Goal: Communication & Community: Ask a question

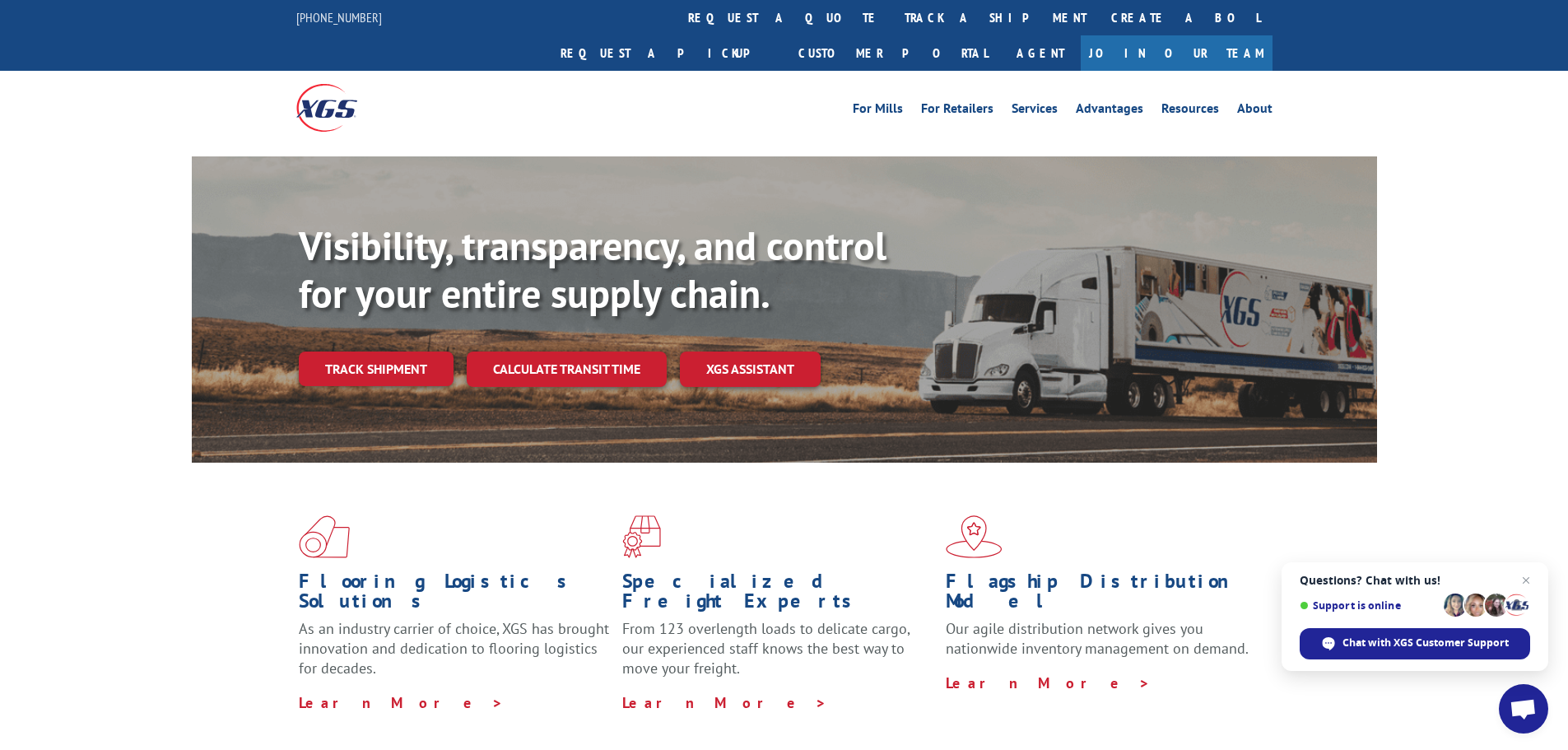
drag, startPoint x: 1366, startPoint y: 645, endPoint x: 1347, endPoint y: 586, distance: 62.0
click at [1366, 643] on span "Chat with XGS Customer Support" at bounding box center [1425, 642] width 167 height 14
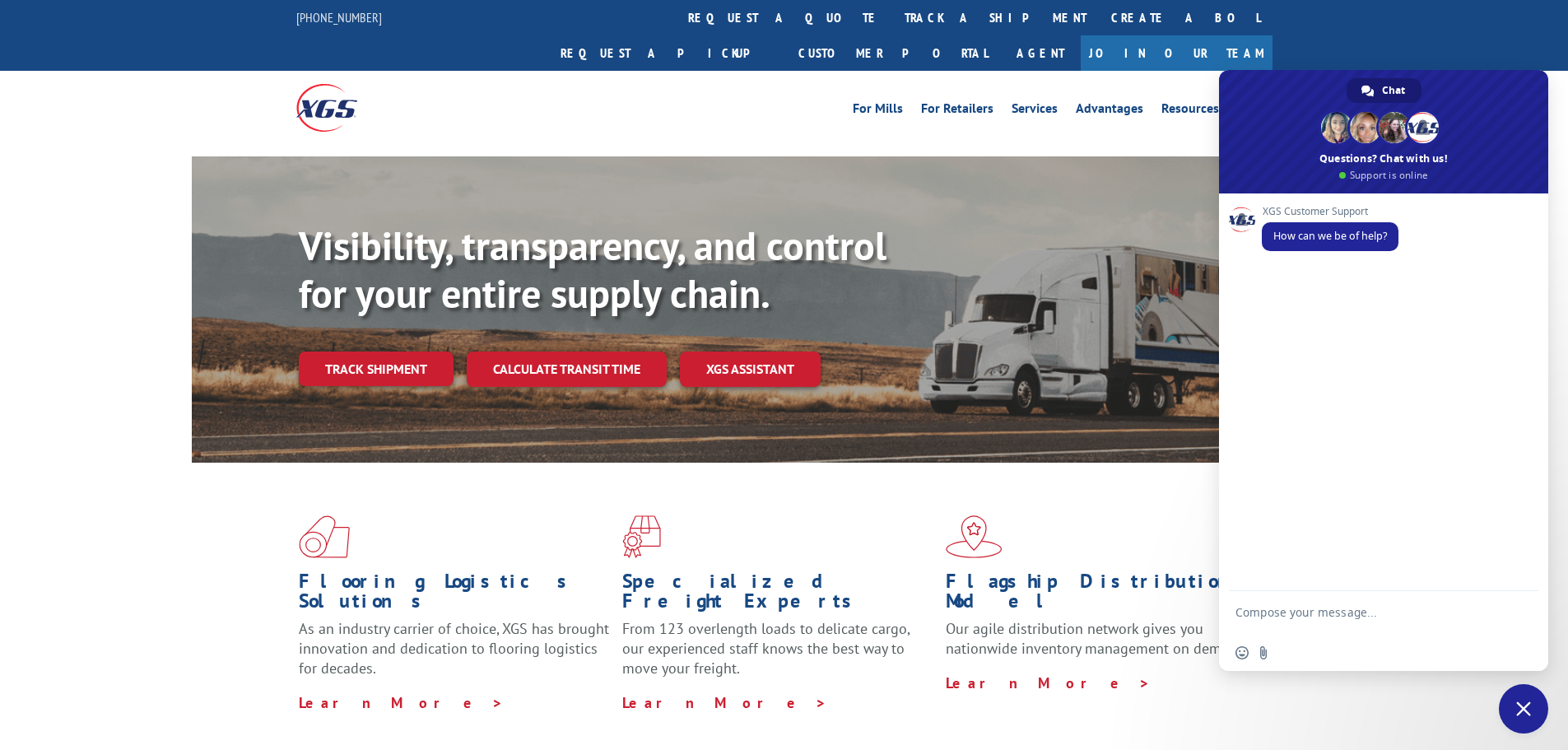
click at [1313, 619] on textarea "Compose your message..." at bounding box center [1365, 619] width 260 height 30
type textarea "Pickup 31482849 - Was it missed or completed?"
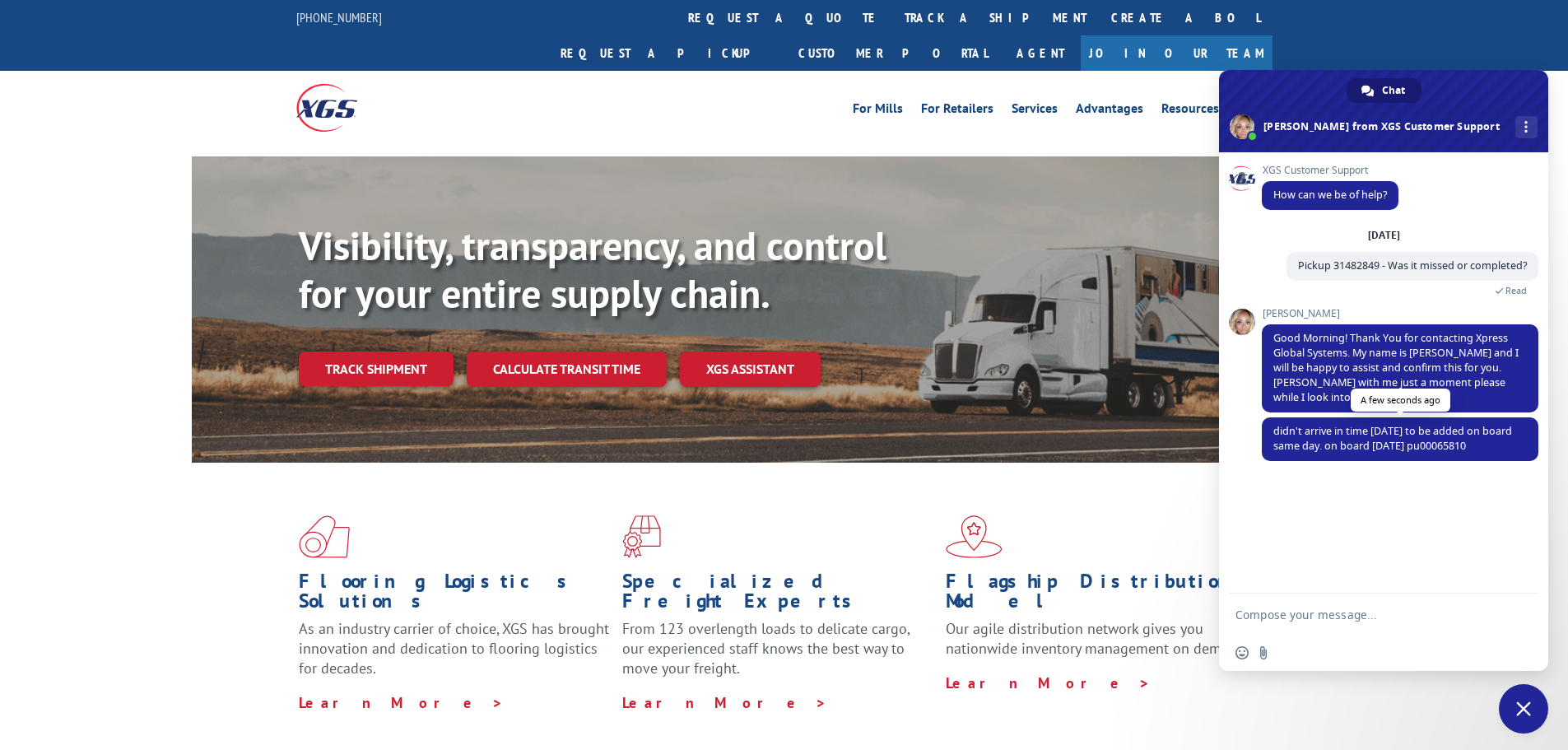
click at [1431, 444] on span "didn't arrive in time [DATE] to be added on board same day. on board [DATE] pu0…" at bounding box center [1393, 438] width 239 height 29
copy span "pu00065810"
click at [1457, 513] on div "XGS Customer Support How can we be of help? [DATE] Pickup 31482849 - Was it mis…" at bounding box center [1383, 373] width 329 height 441
click at [1445, 446] on span "didn't arrive in time [DATE] to be added on board same day. on board [DATE] pu0…" at bounding box center [1393, 438] width 239 height 29
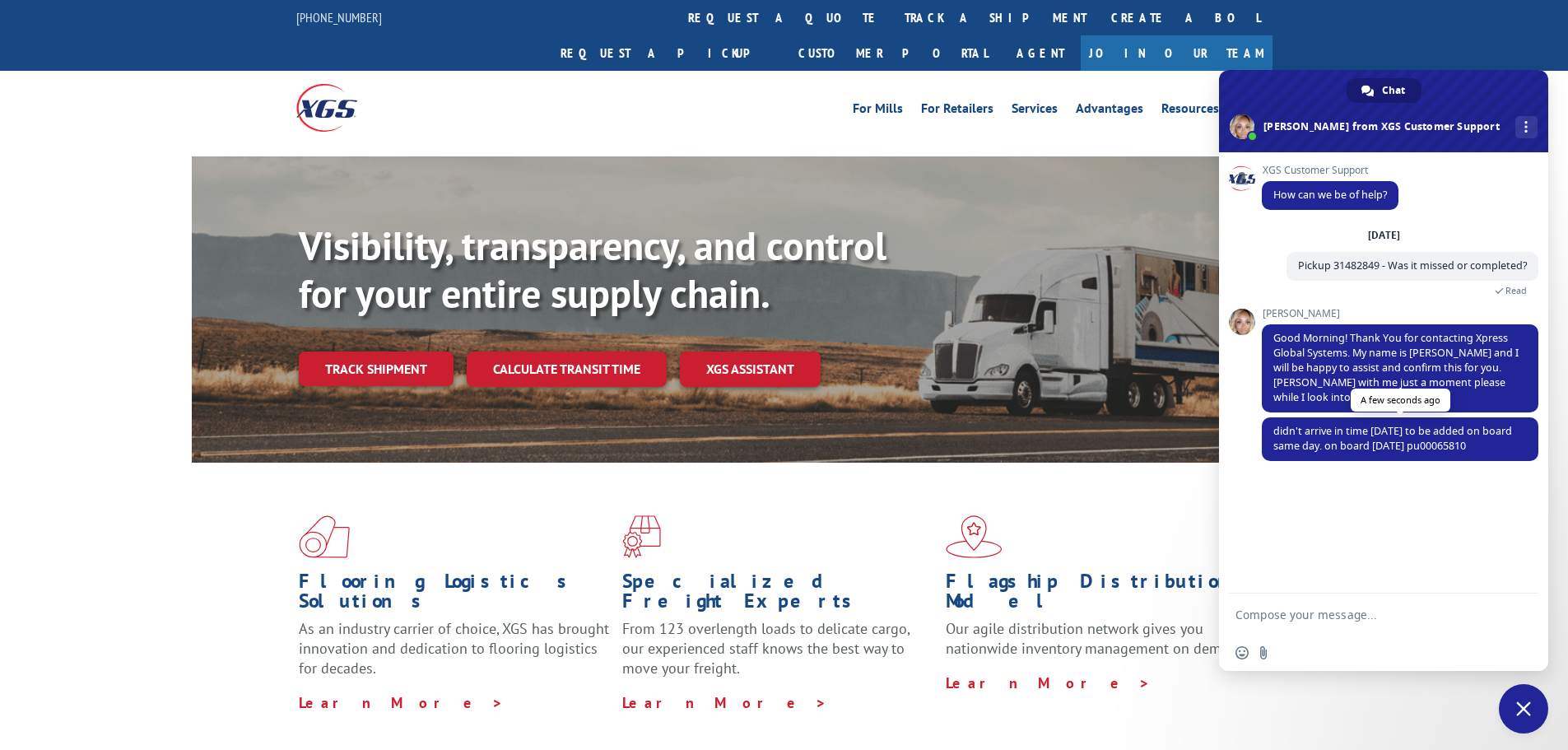
click at [1445, 446] on span "didn't arrive in time [DATE] to be added on board same day. on board [DATE] pu0…" at bounding box center [1393, 438] width 239 height 29
copy span "pu00065810"
drag, startPoint x: 1330, startPoint y: 621, endPoint x: 1337, endPoint y: 615, distance: 9.2
click at [1330, 621] on textarea "Compose your message..." at bounding box center [1365, 614] width 260 height 14
type textarea "ok ty"
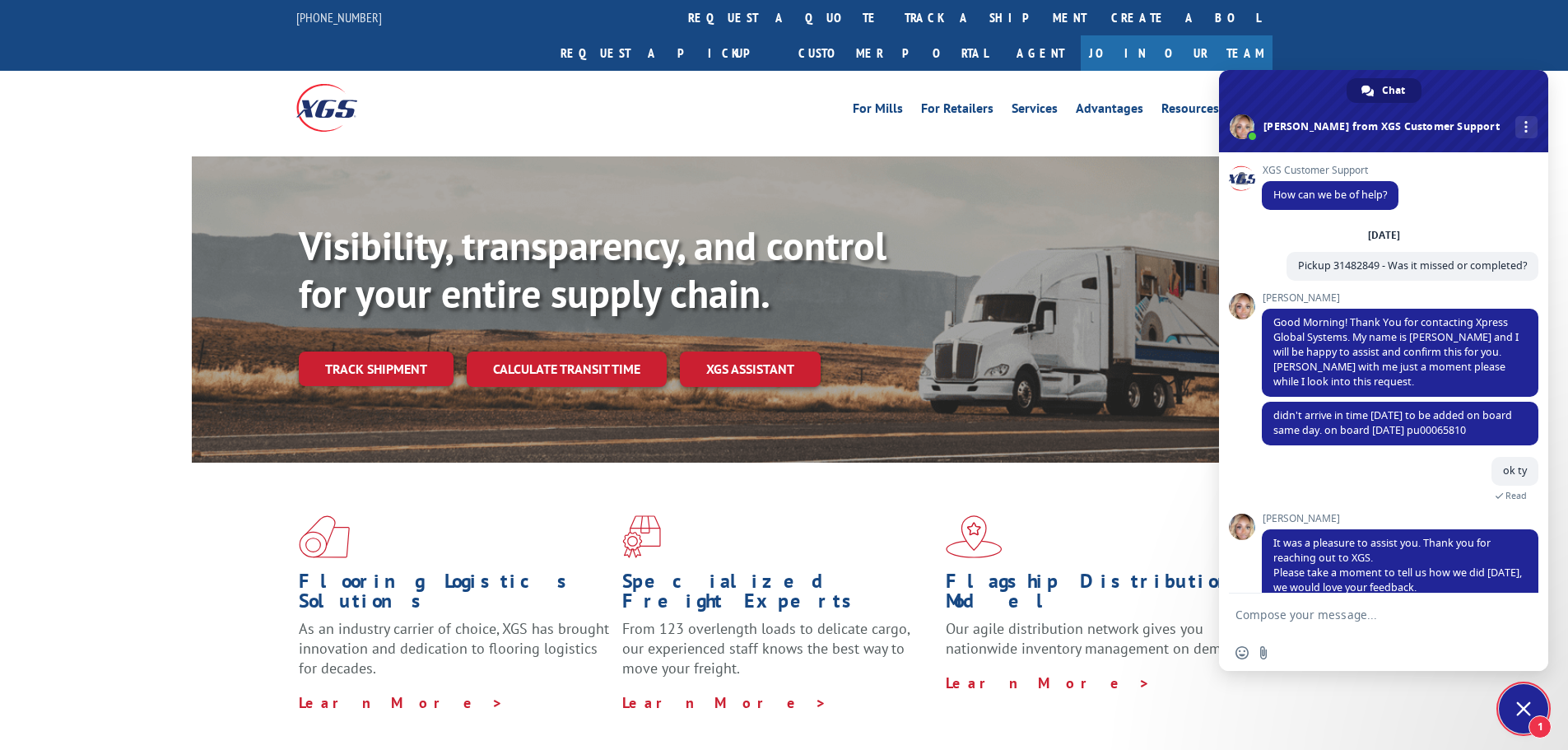
scroll to position [92, 0]
